Goal: Task Accomplishment & Management: Manage account settings

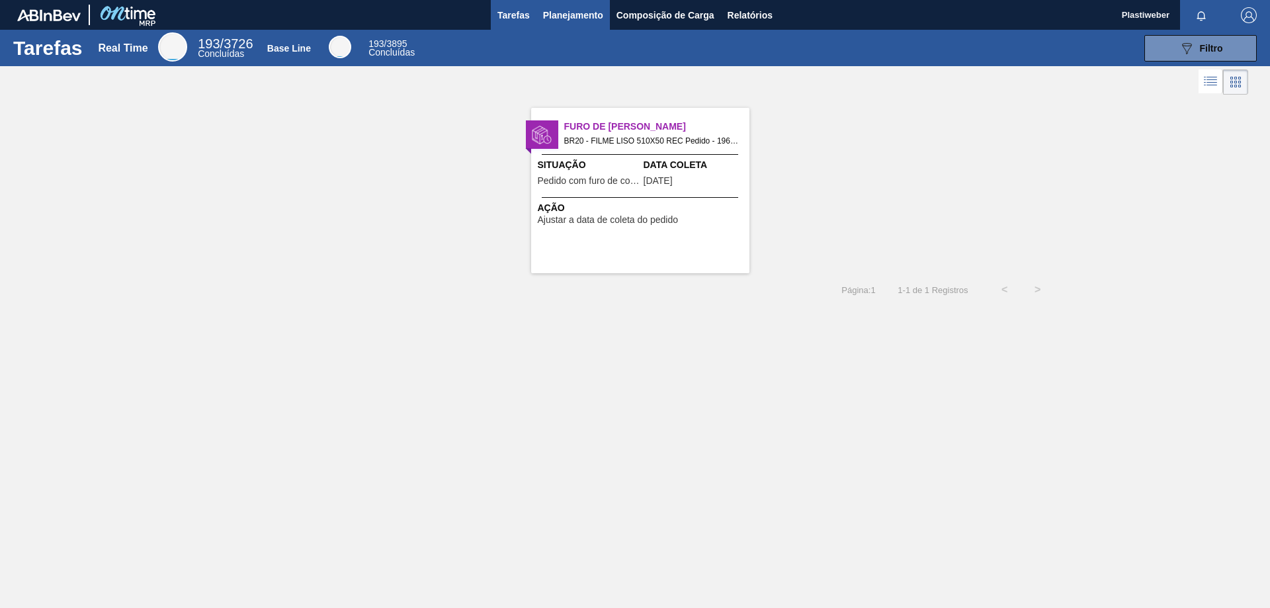
click at [590, 21] on span "Planejamento" at bounding box center [573, 15] width 60 height 16
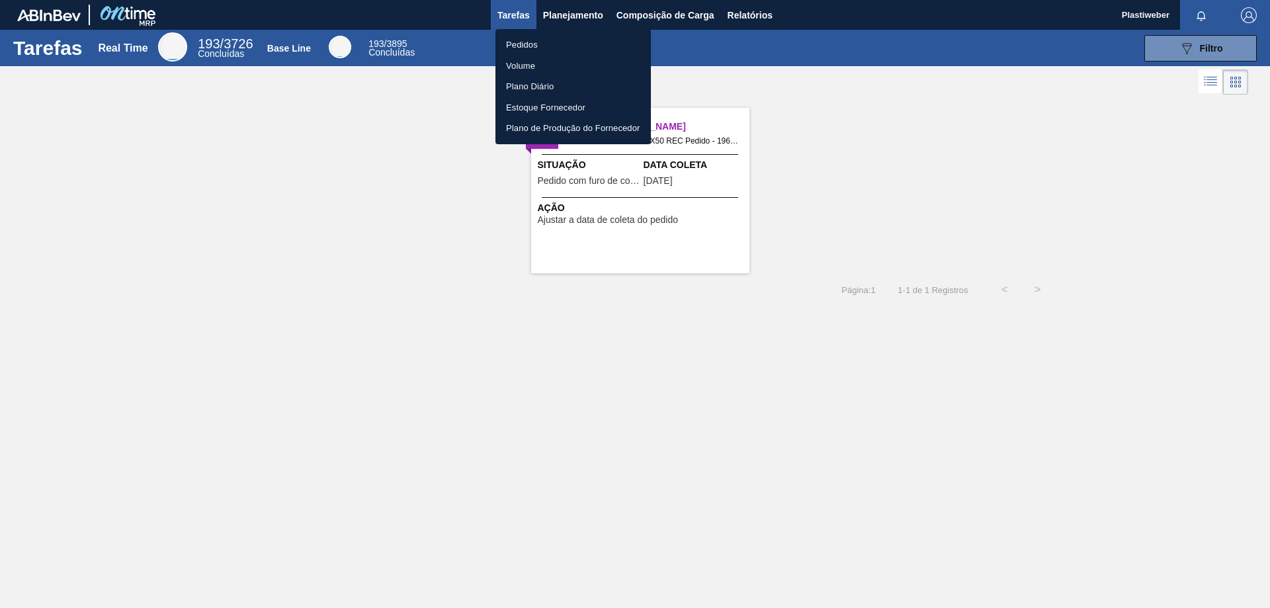
click at [521, 48] on li "Pedidos" at bounding box center [573, 44] width 155 height 21
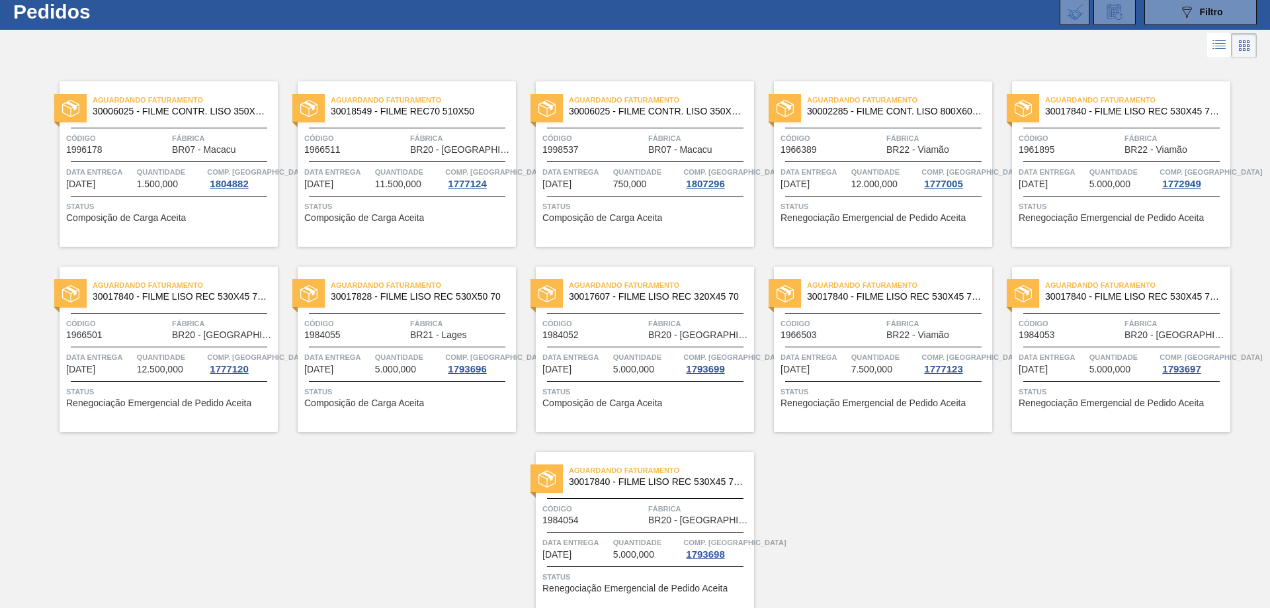
scroll to position [7, 0]
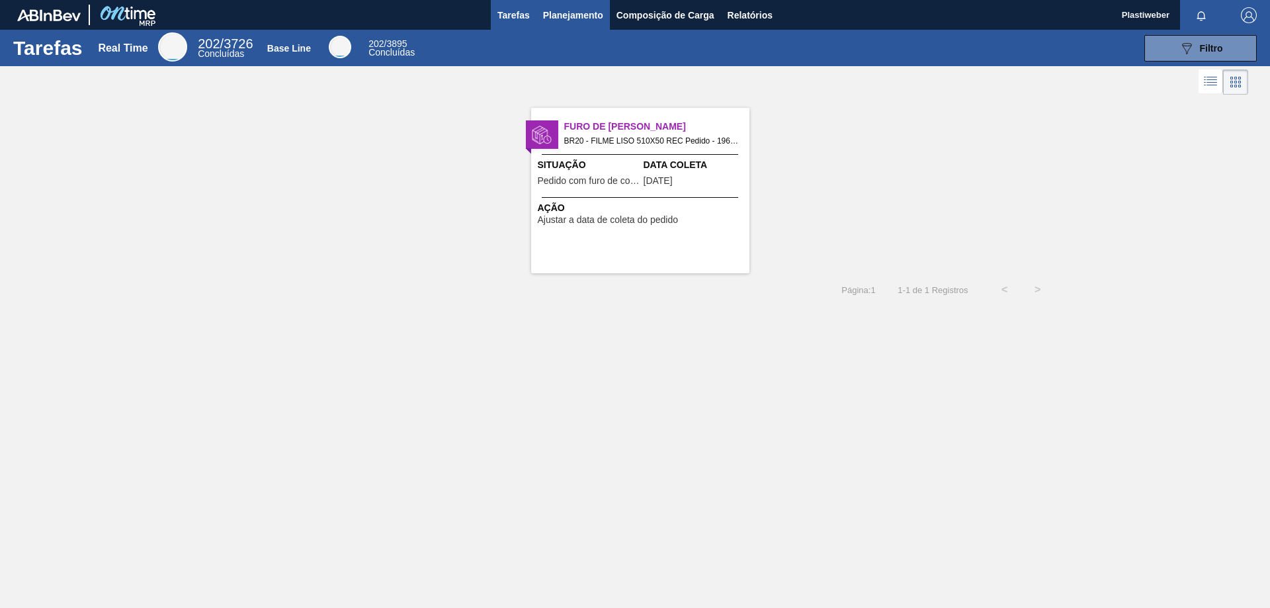
click at [600, 15] on span "Planejamento" at bounding box center [573, 15] width 60 height 16
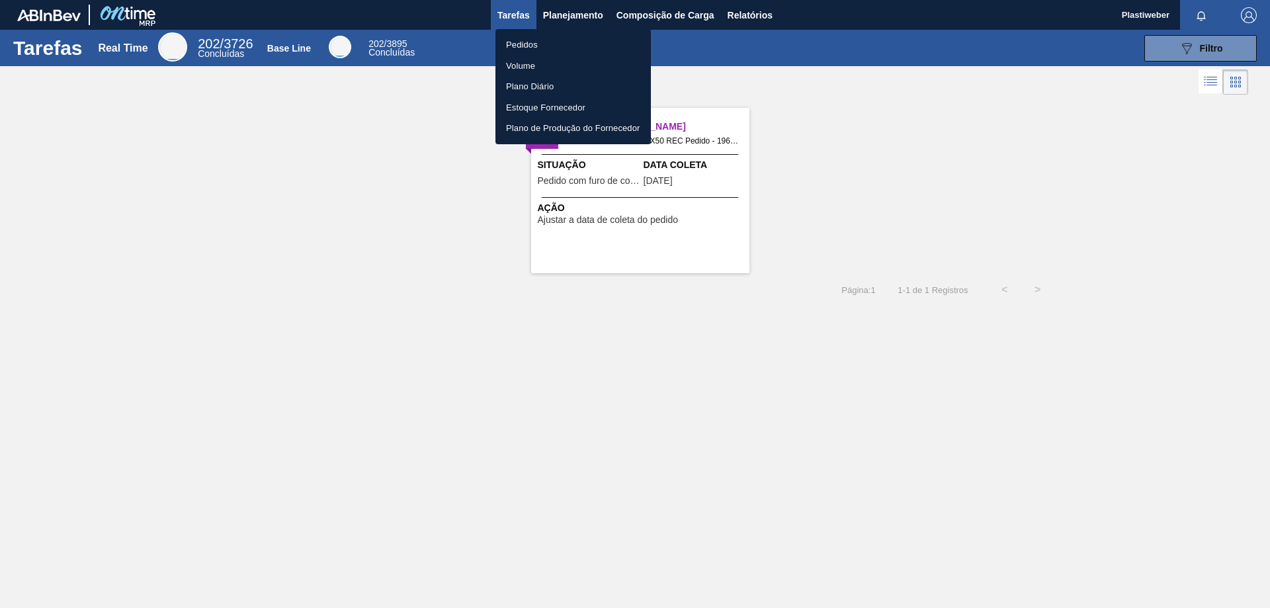
click at [536, 47] on li "Pedidos" at bounding box center [573, 44] width 155 height 21
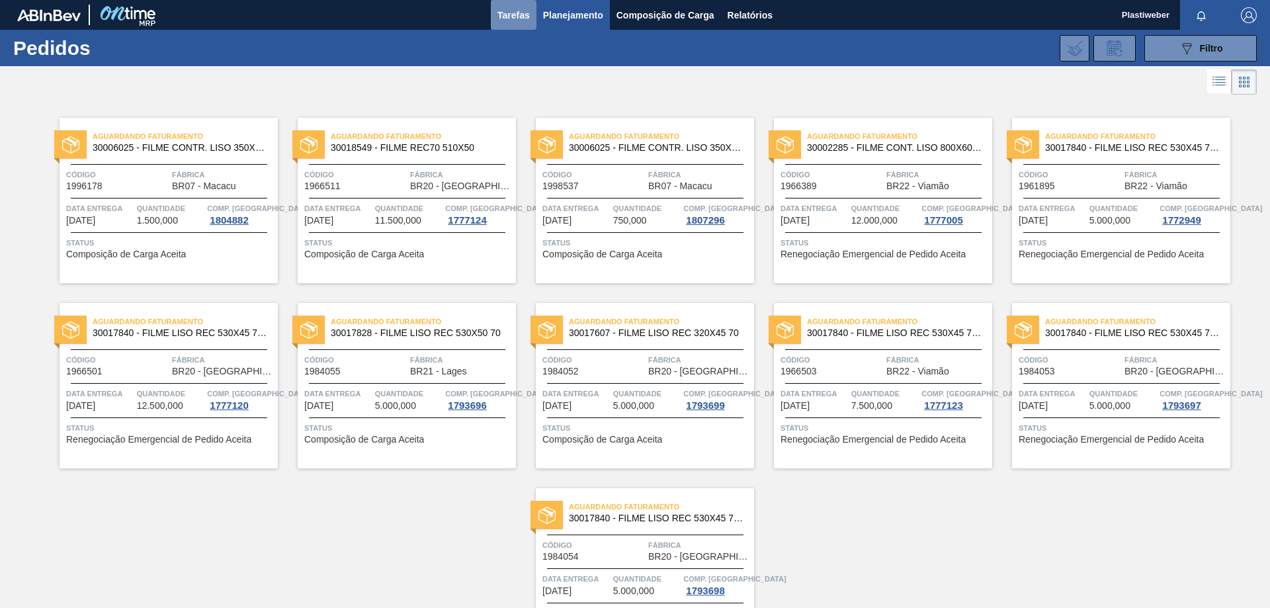
click at [520, 15] on span "Tarefas" at bounding box center [514, 15] width 32 height 16
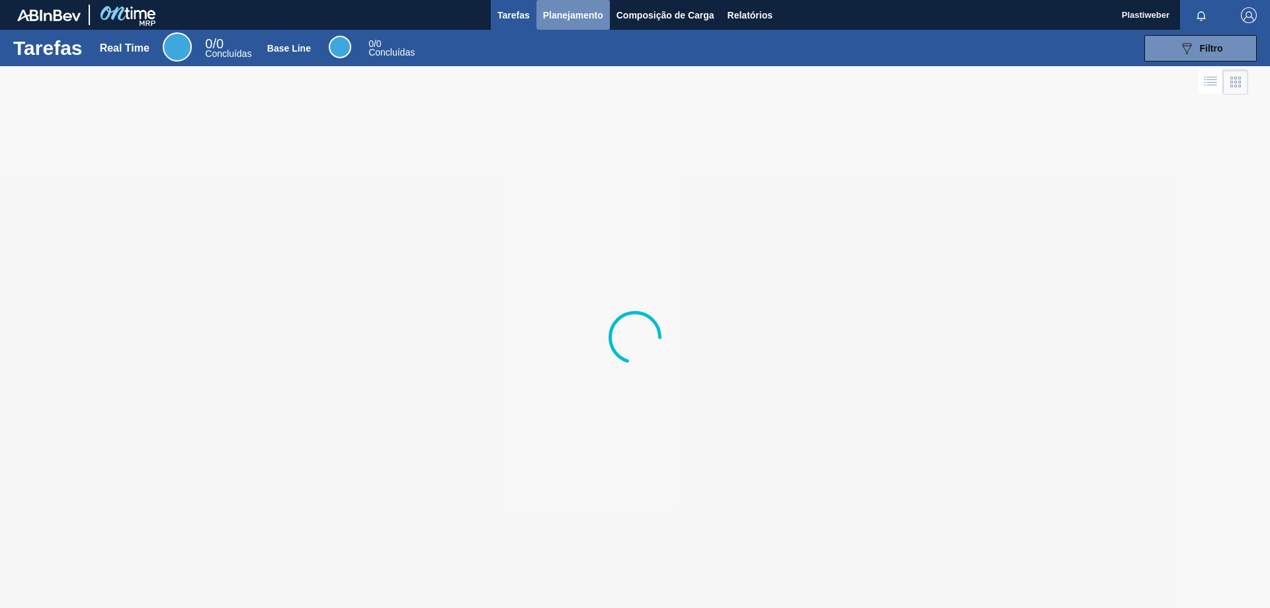
click at [574, 20] on span "Planejamento" at bounding box center [573, 15] width 60 height 16
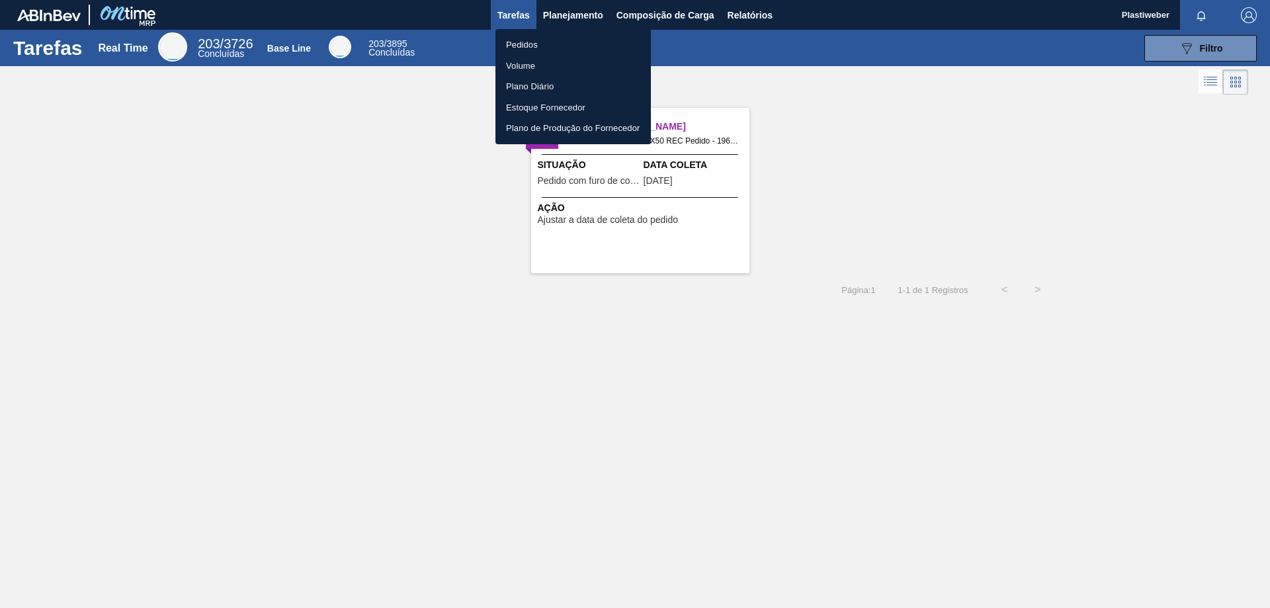
click at [520, 48] on li "Pedidos" at bounding box center [573, 44] width 155 height 21
